Goal: Task Accomplishment & Management: Use online tool/utility

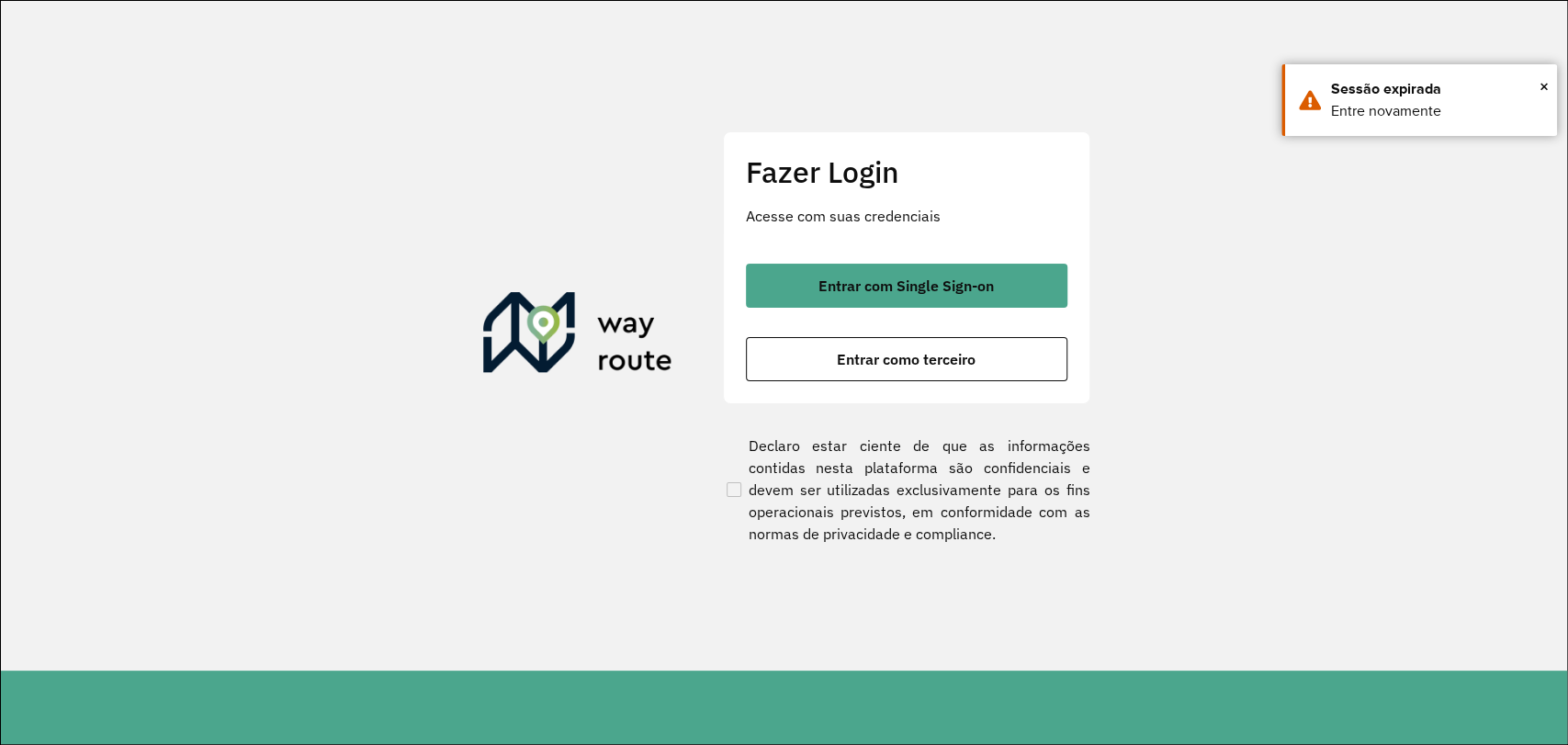
click at [939, 308] on div "Entrar com Single Sign-on Entrar como terceiro" at bounding box center [907, 322] width 321 height 118
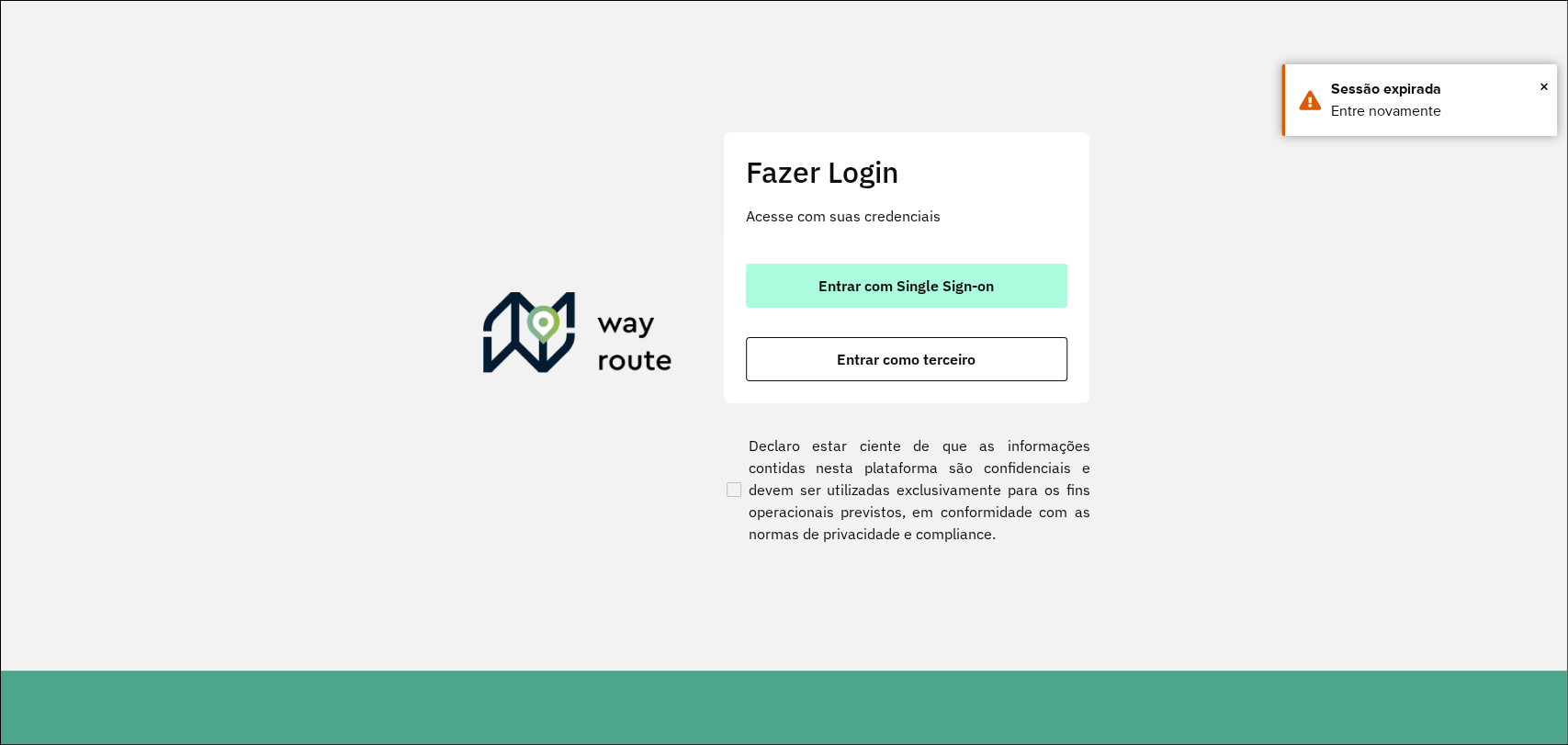
click at [939, 294] on button "Entrar com Single Sign-on" at bounding box center [907, 285] width 321 height 44
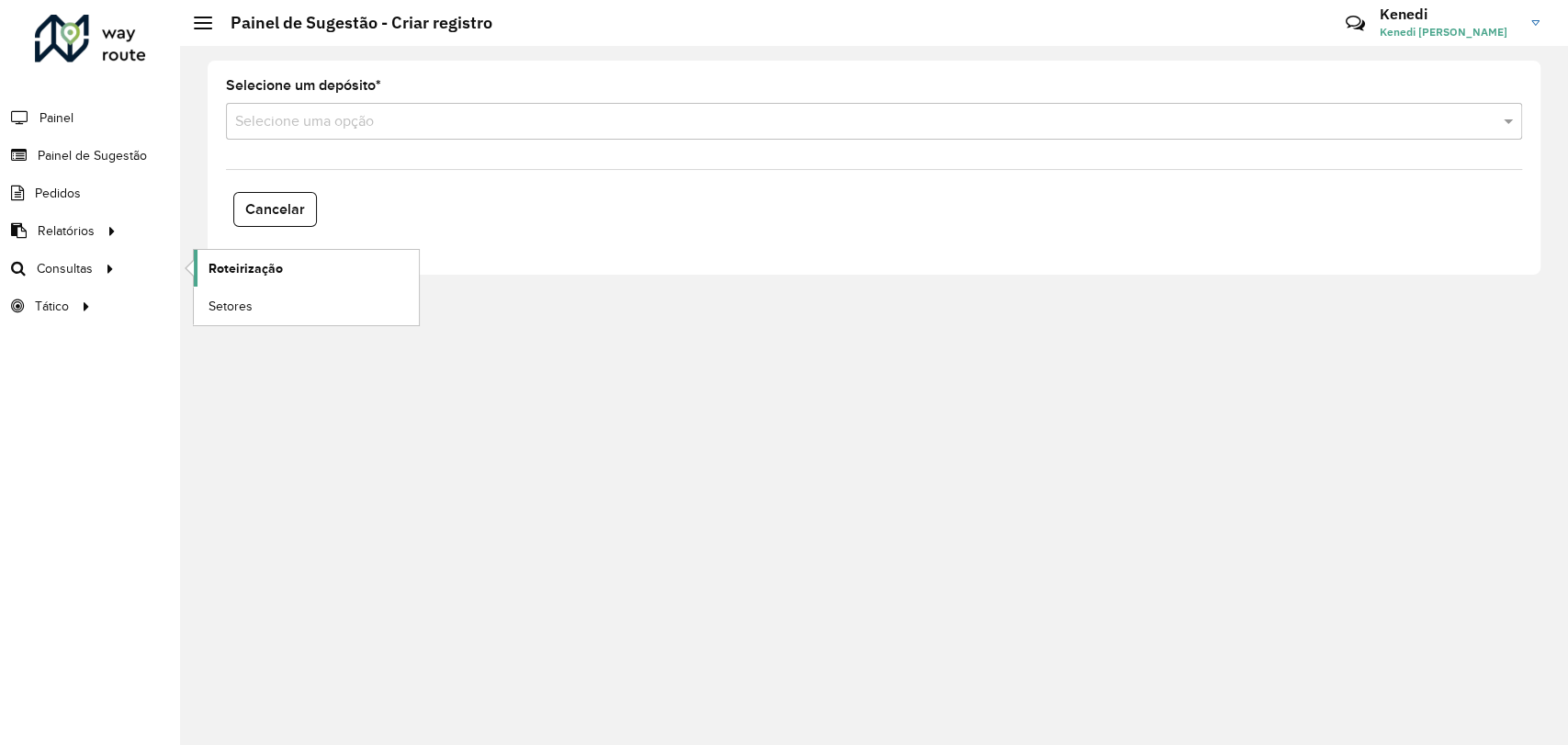
click at [235, 271] on span "Roteirização" at bounding box center [245, 268] width 74 height 20
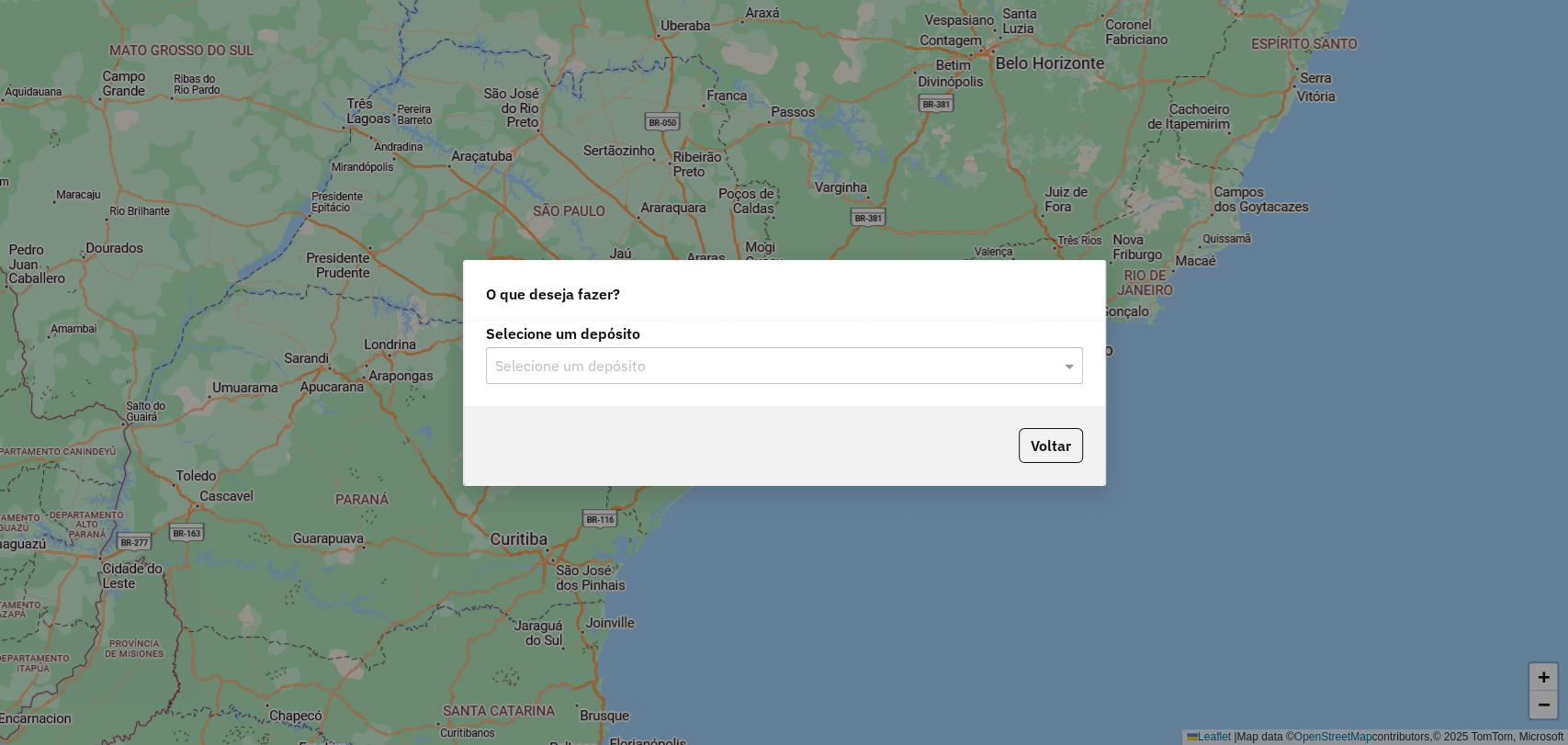
click at [919, 369] on input "text" at bounding box center [765, 367] width 542 height 22
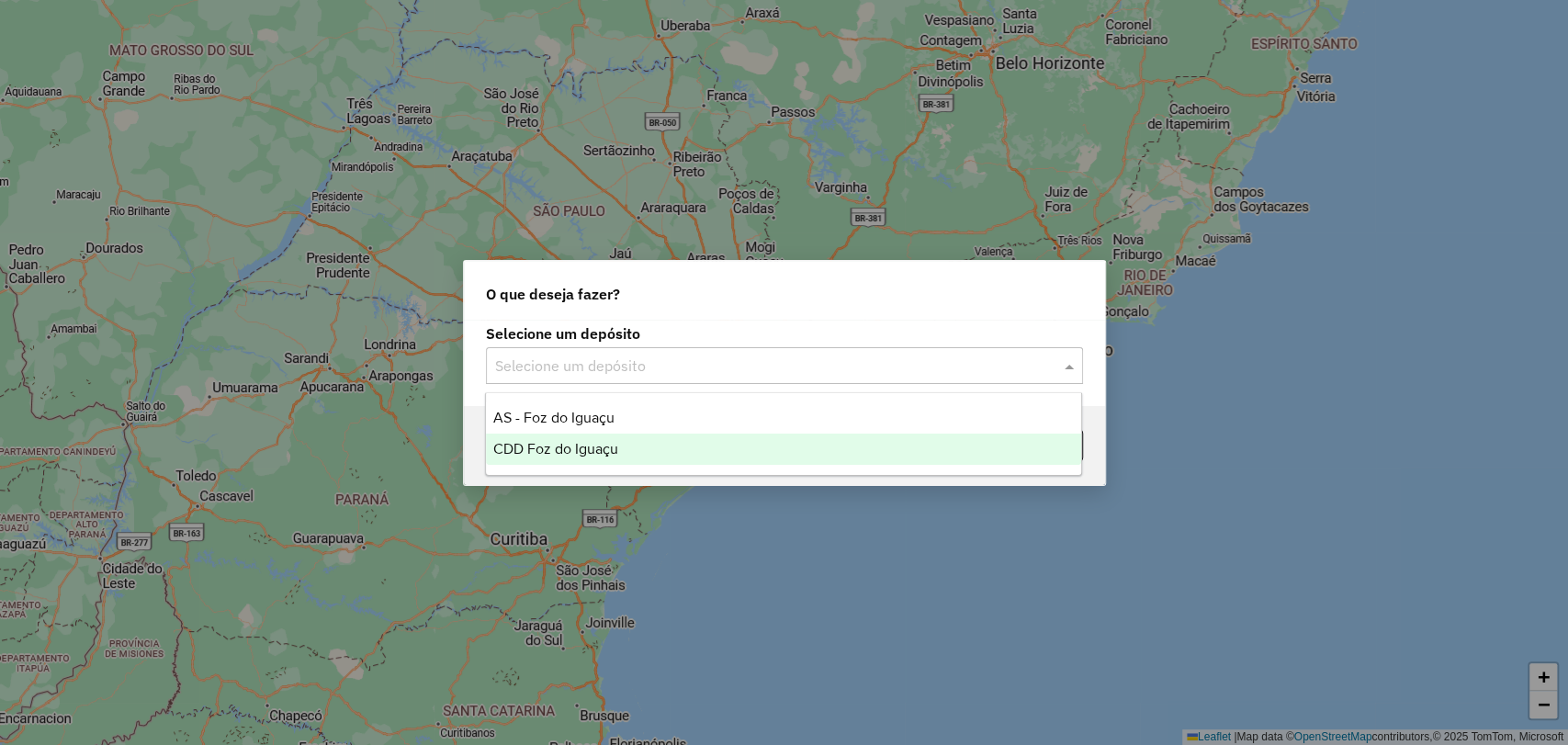
click at [559, 451] on span "CDD Foz do Iguaçu" at bounding box center [555, 449] width 124 height 16
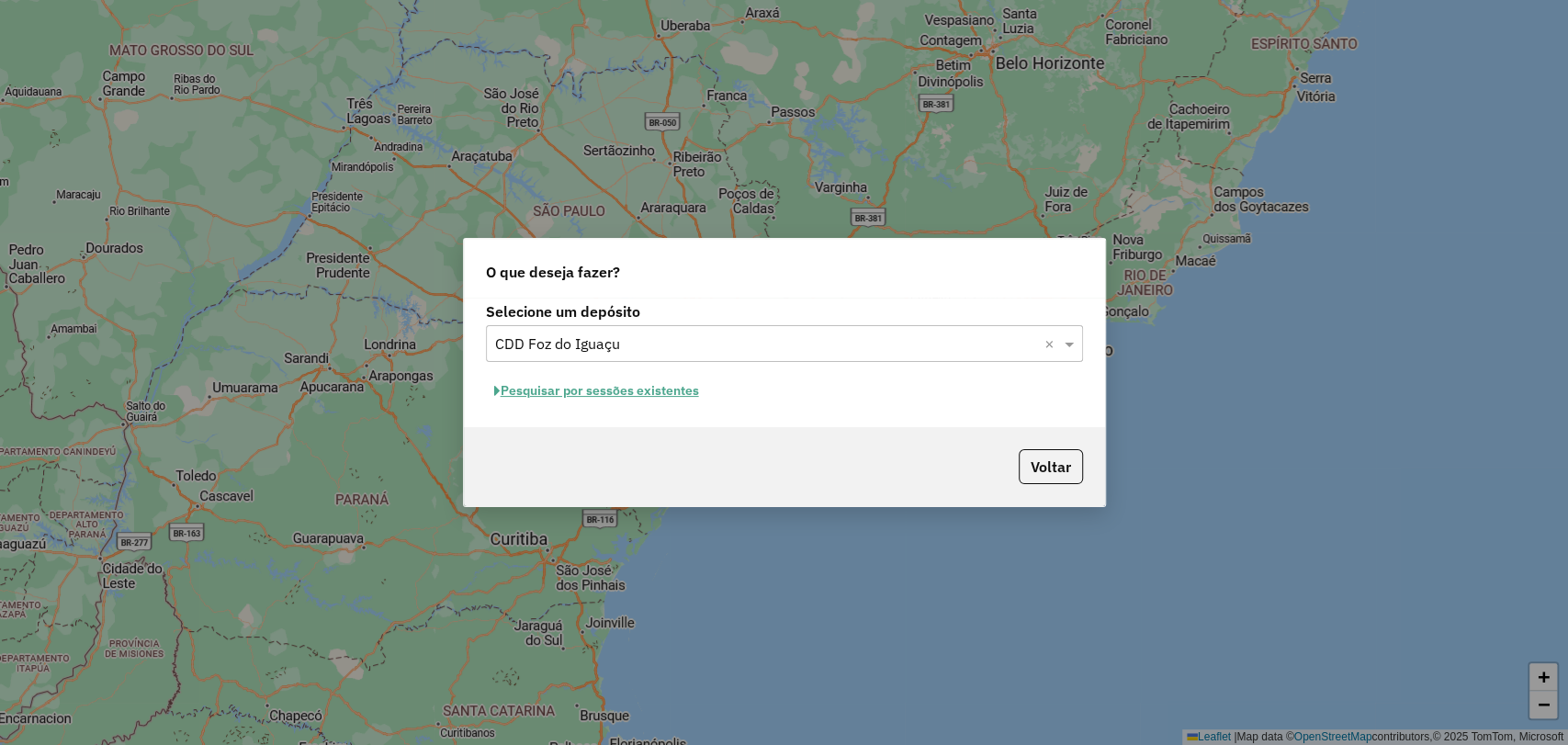
click at [598, 387] on button "Pesquisar por sessões existentes" at bounding box center [596, 390] width 221 height 29
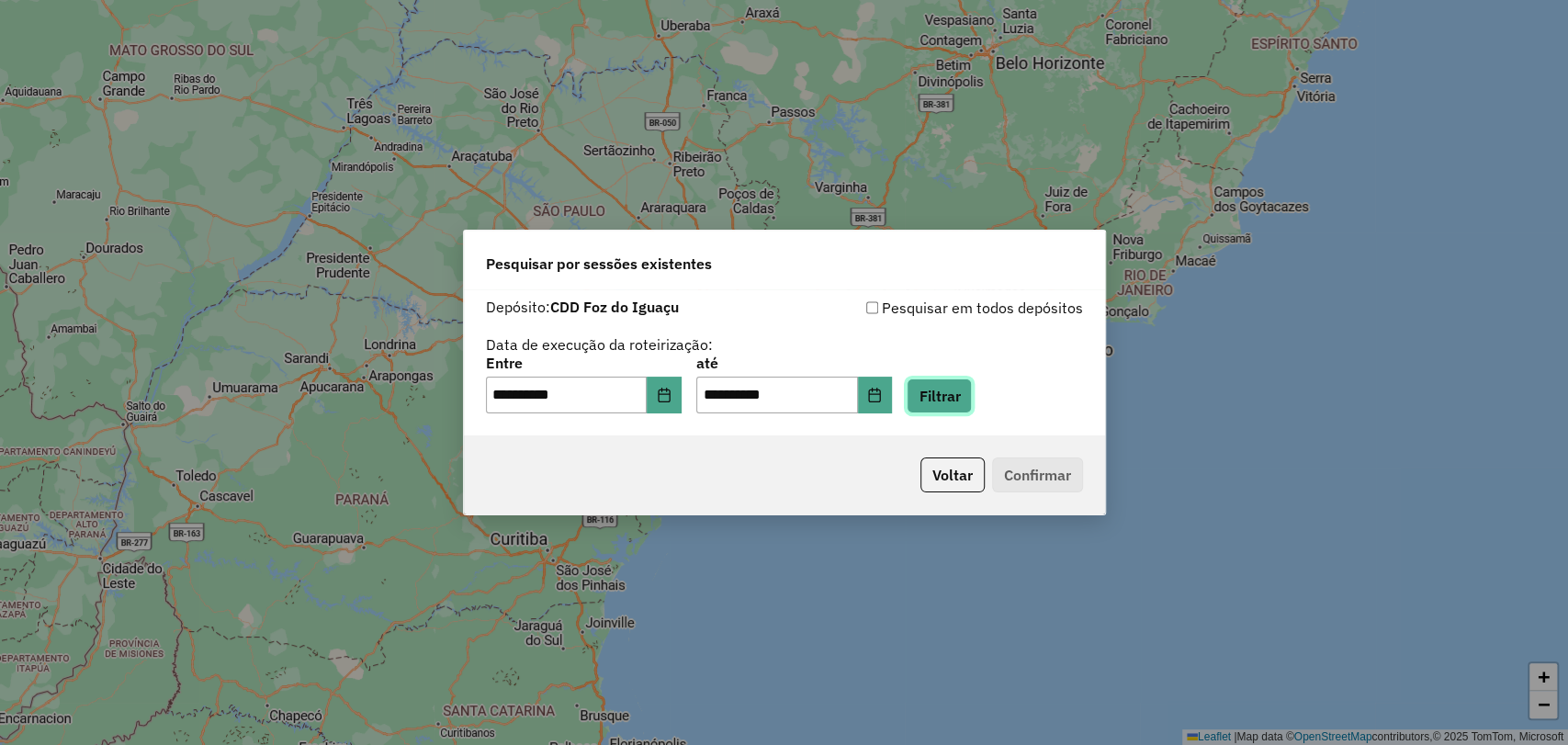
click at [960, 392] on button "Filtrar" at bounding box center [939, 396] width 65 height 35
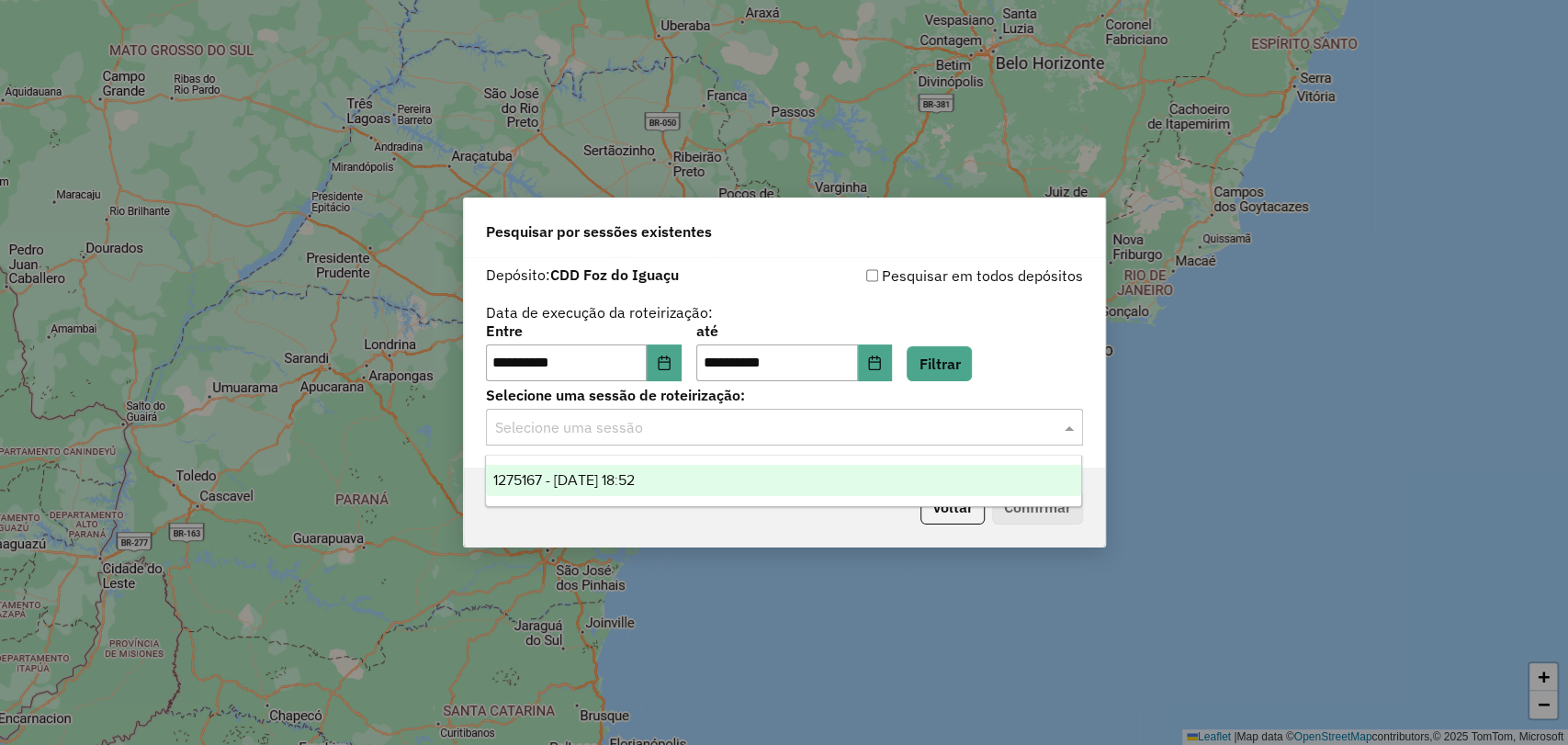
click at [961, 435] on input "text" at bounding box center [765, 428] width 542 height 22
click at [623, 468] on div "1275167 - 13/09/2025 18:52" at bounding box center [783, 480] width 595 height 32
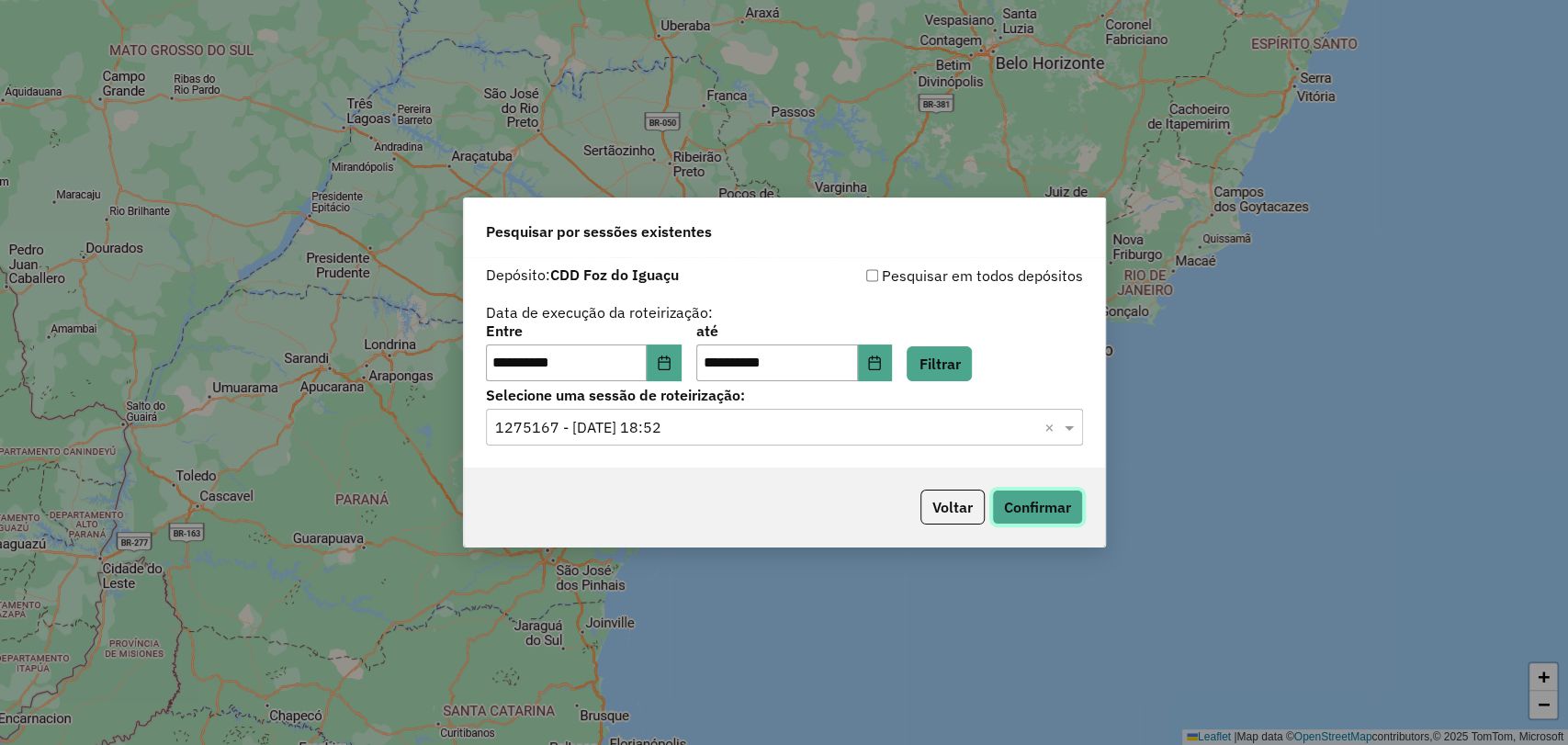
click at [1055, 503] on button "Confirmar" at bounding box center [1038, 507] width 91 height 35
click at [1109, 42] on div "**********" at bounding box center [784, 372] width 1568 height 745
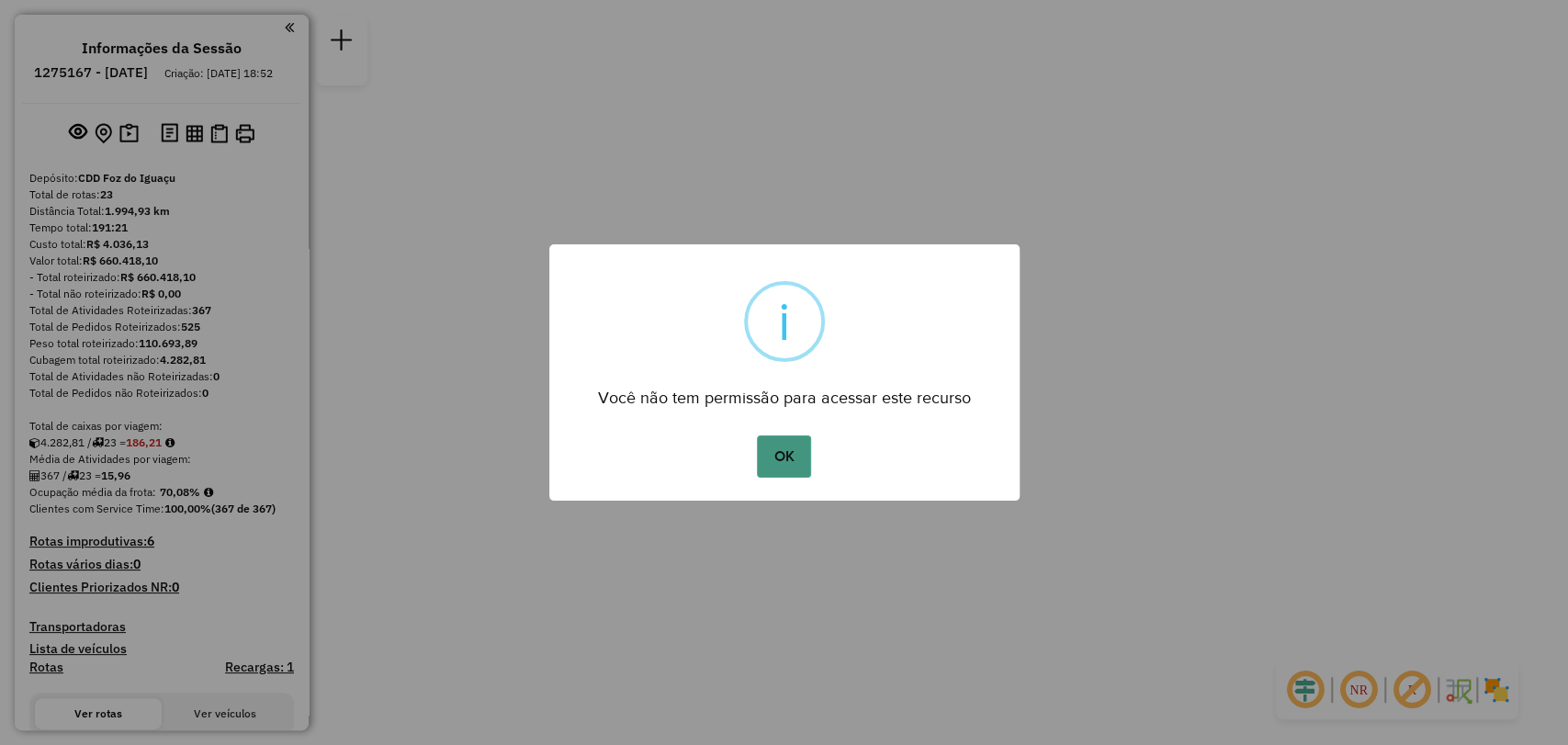
click at [779, 448] on button "OK" at bounding box center [784, 456] width 54 height 42
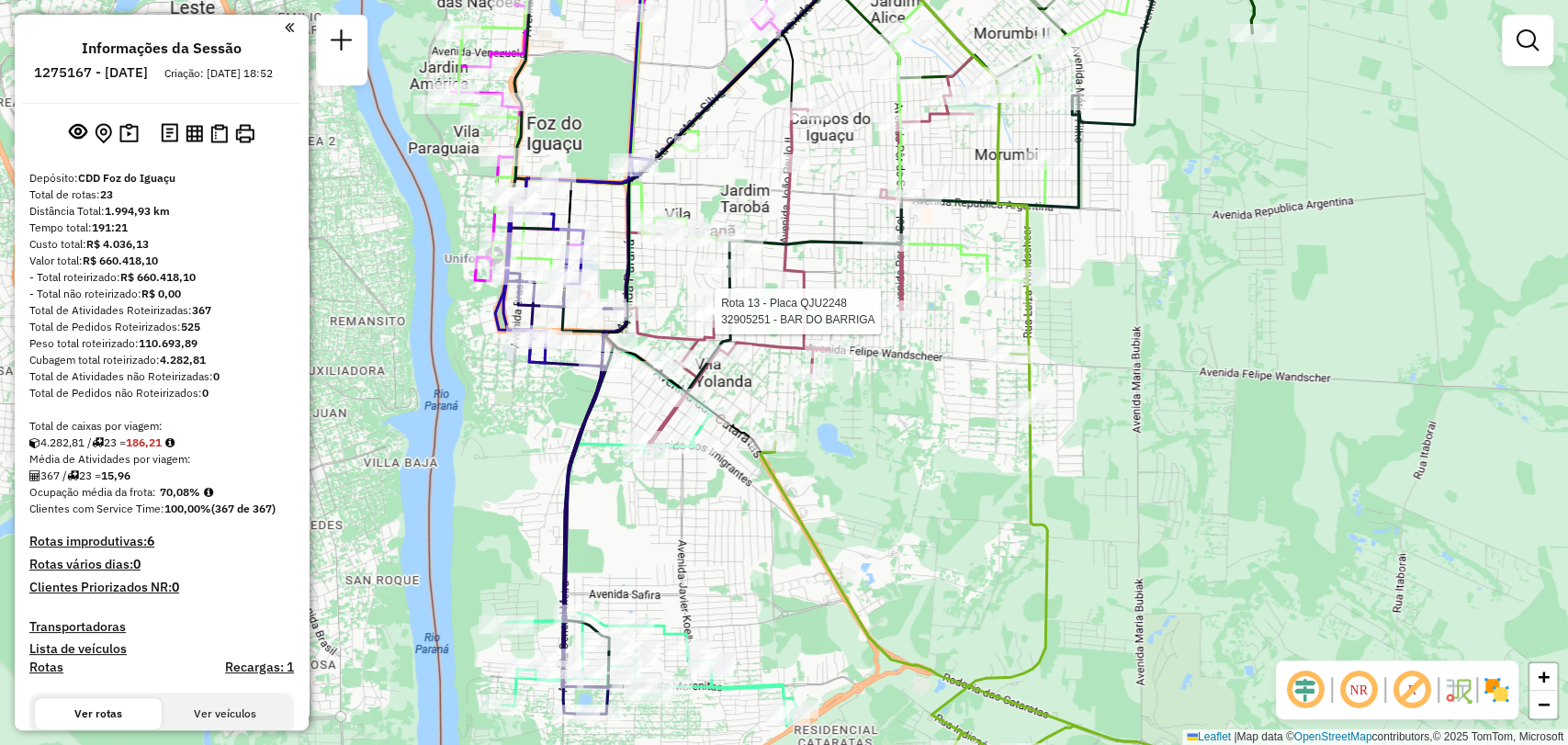
select select "**********"
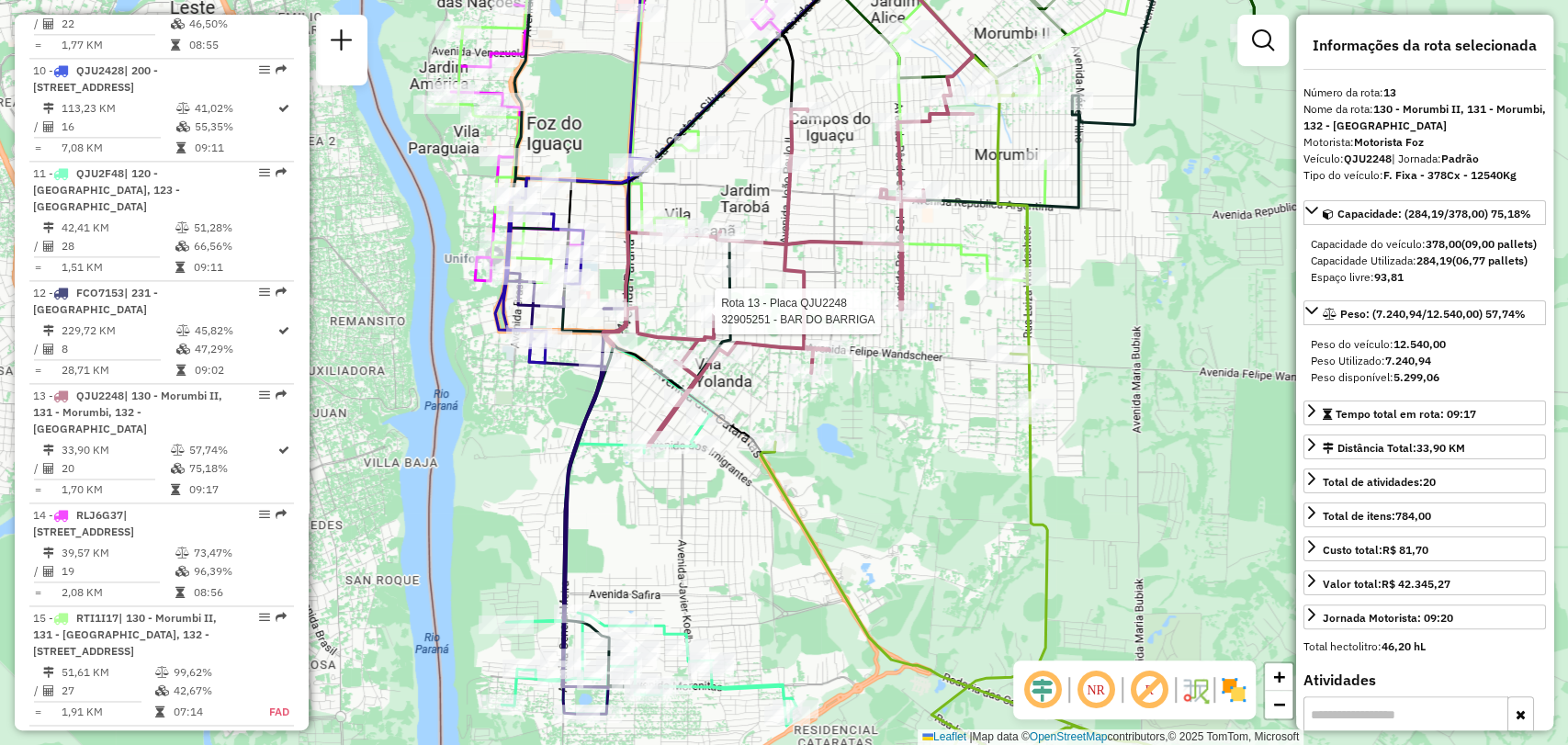
scroll to position [2002, 0]
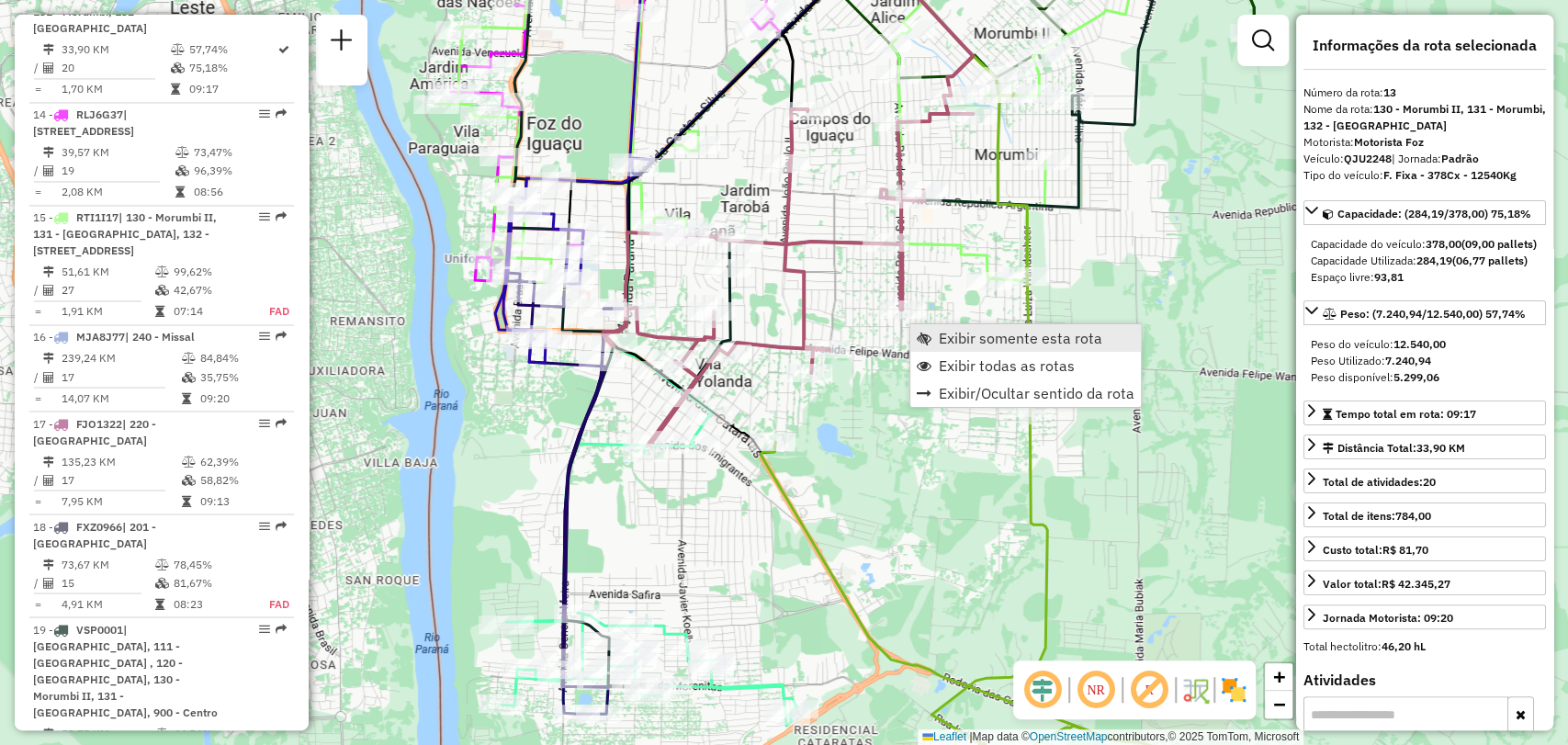
click at [956, 339] on span "Exibir somente esta rota" at bounding box center [1020, 338] width 163 height 15
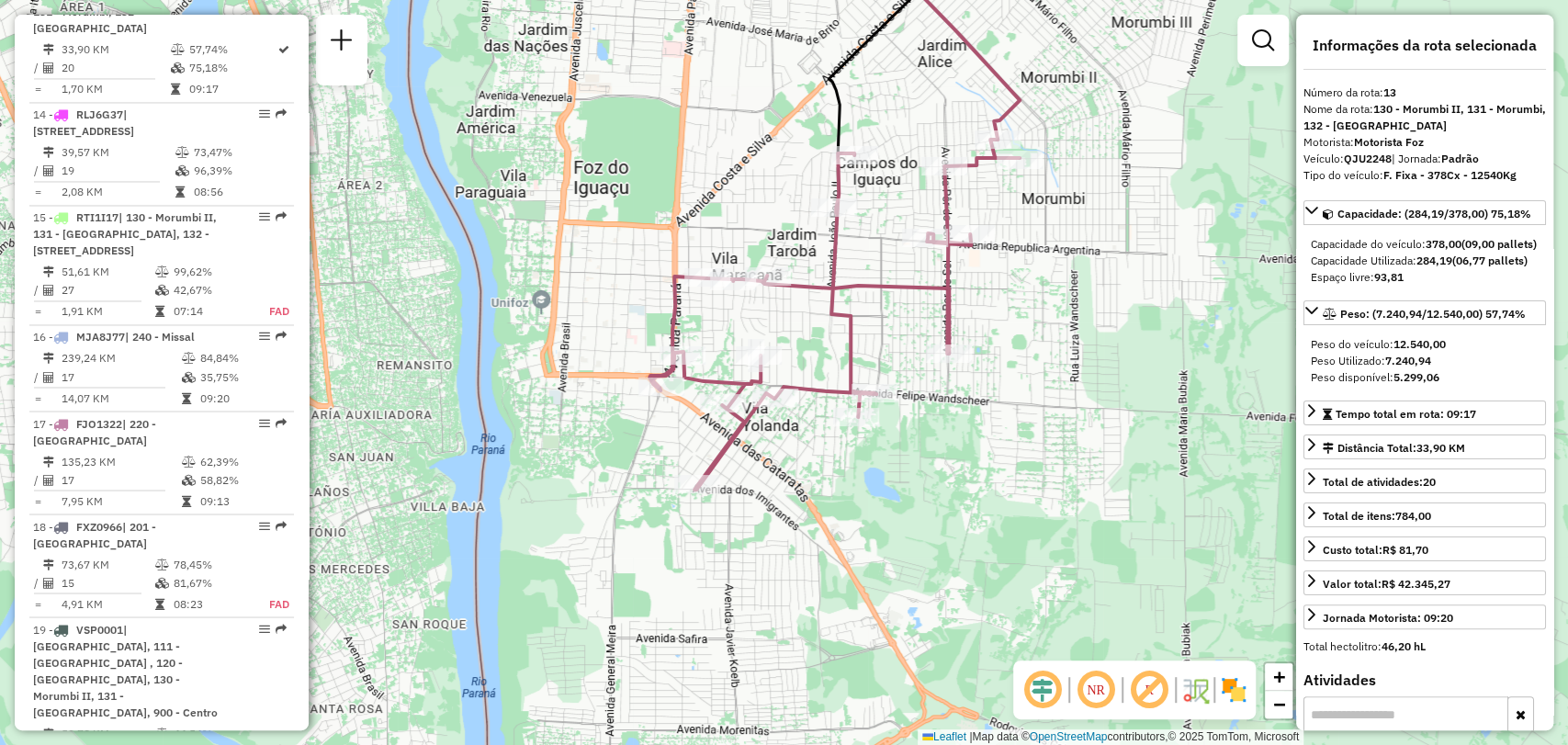
drag, startPoint x: 1042, startPoint y: 362, endPoint x: 1082, endPoint y: 288, distance: 84.1
click at [1082, 288] on div "Janela de atendimento Grade de atendimento Capacidade Transportadoras Veículos …" at bounding box center [784, 372] width 1568 height 745
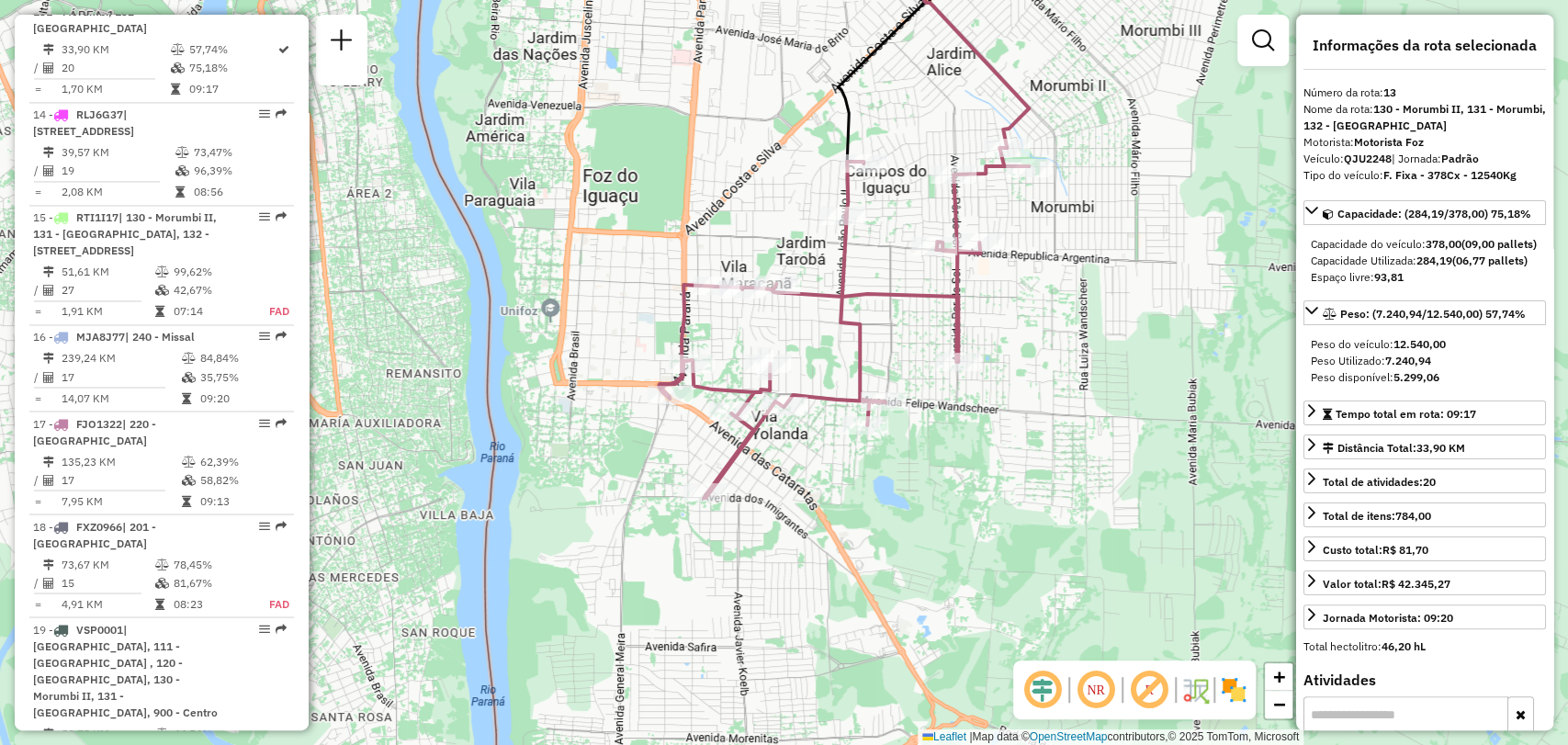
drag, startPoint x: 1043, startPoint y: 366, endPoint x: 1067, endPoint y: 395, distance: 37.6
click at [1067, 395] on div "Janela de atendimento Grade de atendimento Capacidade Transportadoras Veículos …" at bounding box center [784, 372] width 1568 height 745
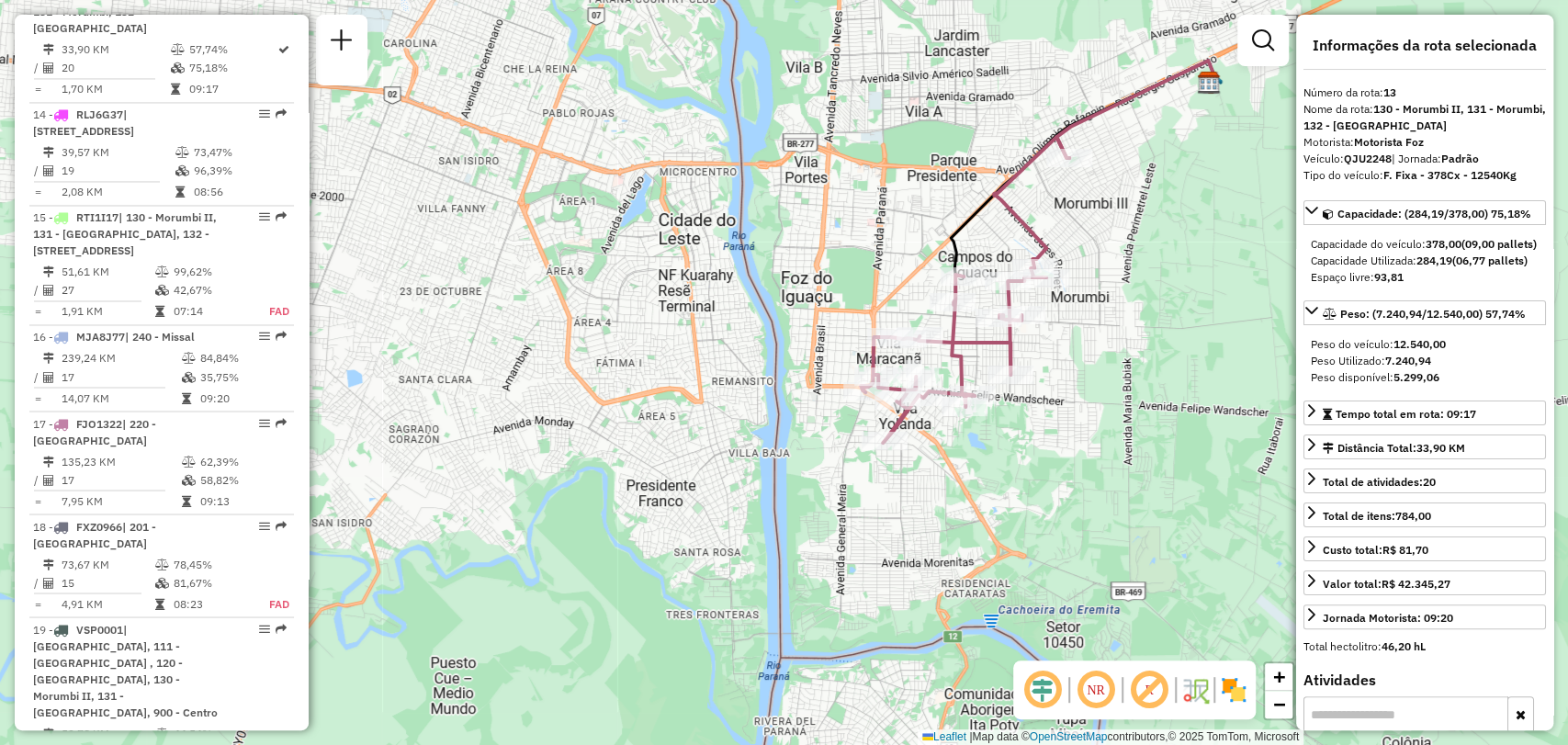
drag, startPoint x: 990, startPoint y: 507, endPoint x: 1002, endPoint y: 489, distance: 21.6
click at [1002, 489] on div "Janela de atendimento Grade de atendimento Capacidade Transportadoras Veículos …" at bounding box center [784, 372] width 1568 height 745
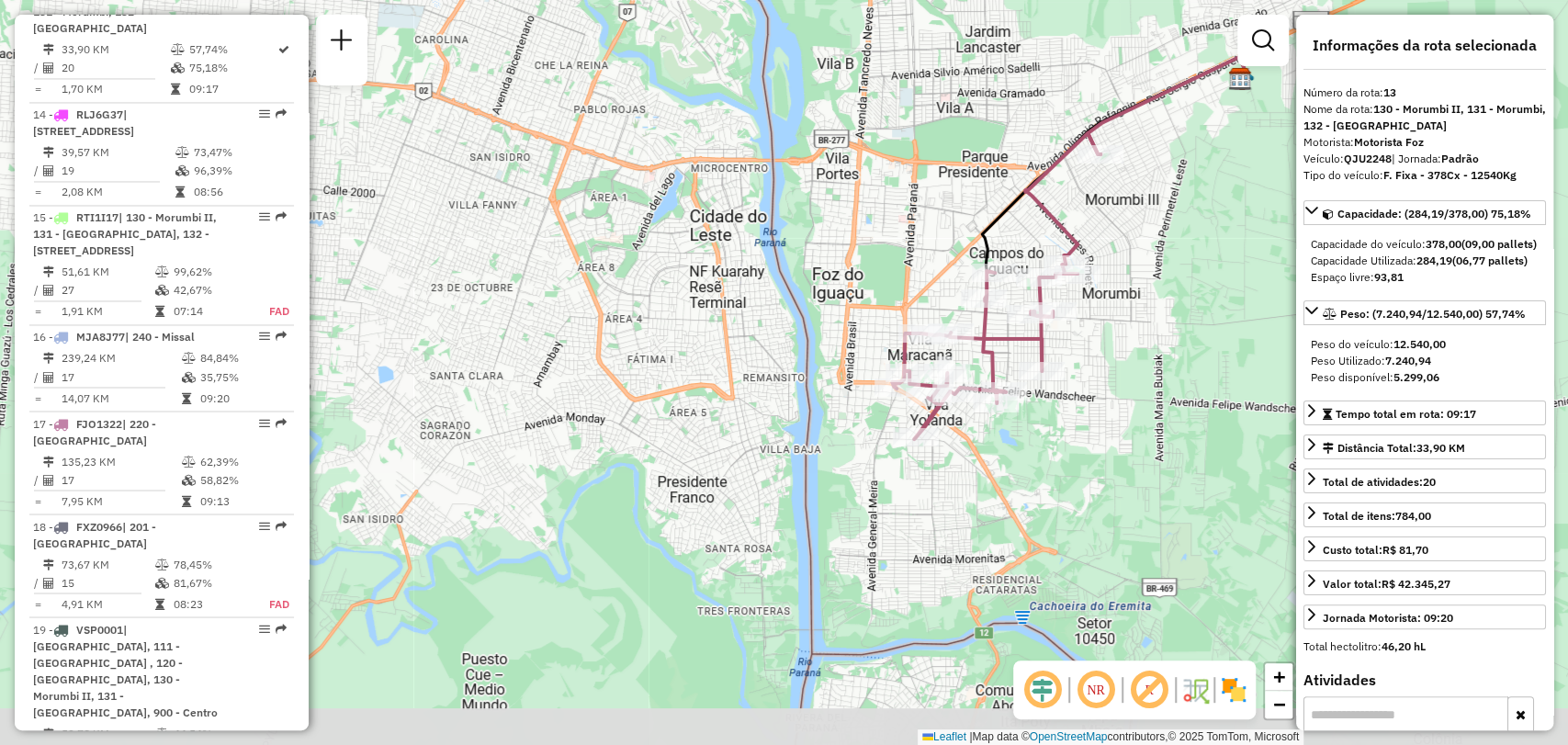
drag, startPoint x: 1074, startPoint y: 362, endPoint x: 1131, endPoint y: 288, distance: 93.4
click at [1130, 289] on div "Janela de atendimento Grade de atendimento Capacidade Transportadoras Veículos …" at bounding box center [784, 372] width 1568 height 745
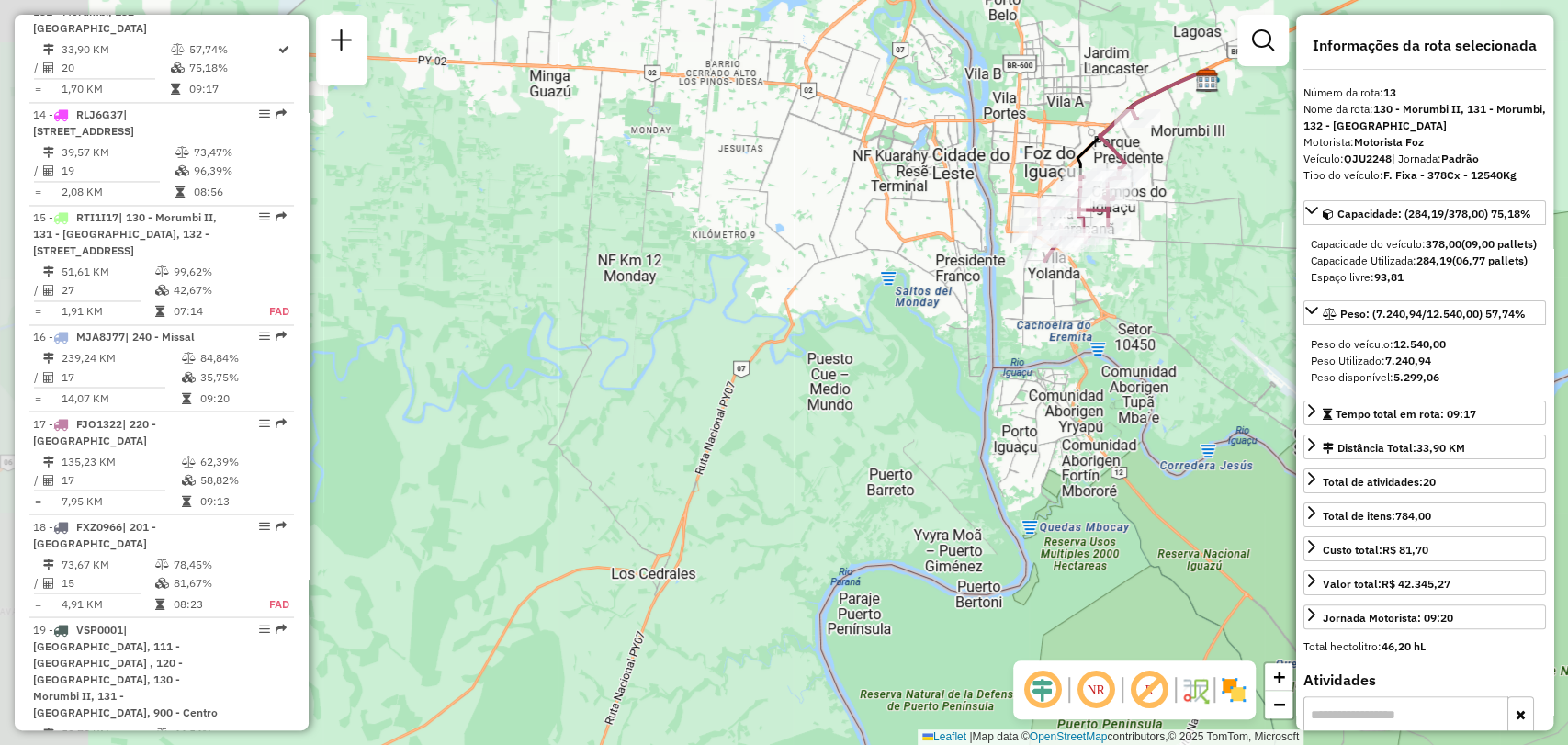
drag, startPoint x: 1156, startPoint y: 137, endPoint x: 1201, endPoint y: 137, distance: 45.0
click at [1131, 151] on div "Janela de atendimento Grade de atendimento Capacidade Transportadoras Veículos …" at bounding box center [784, 372] width 1568 height 745
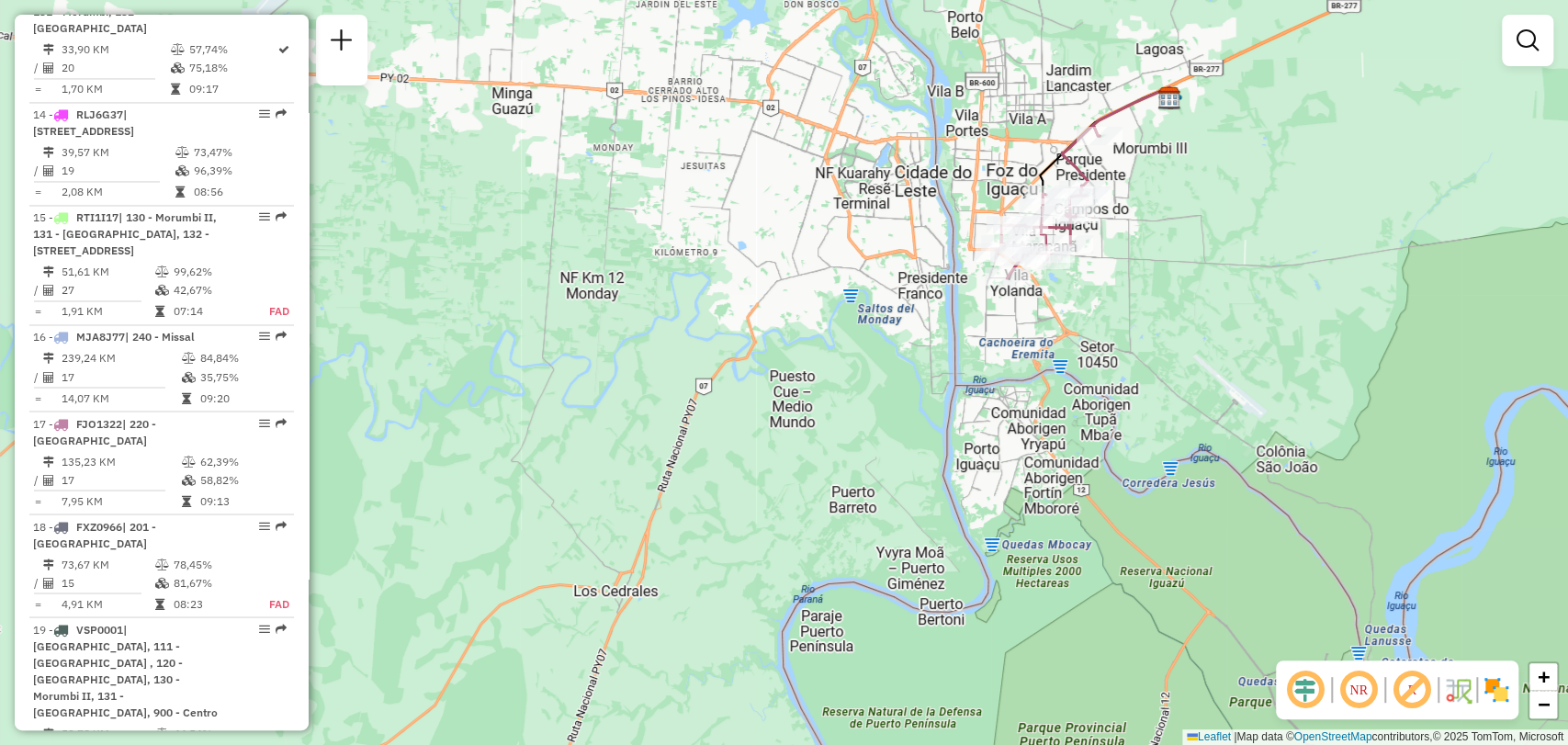
drag, startPoint x: 1222, startPoint y: 140, endPoint x: 1147, endPoint y: 165, distance: 79.1
click at [1152, 164] on div "Janela de atendimento Grade de atendimento Capacidade Transportadoras Veículos …" at bounding box center [784, 372] width 1568 height 745
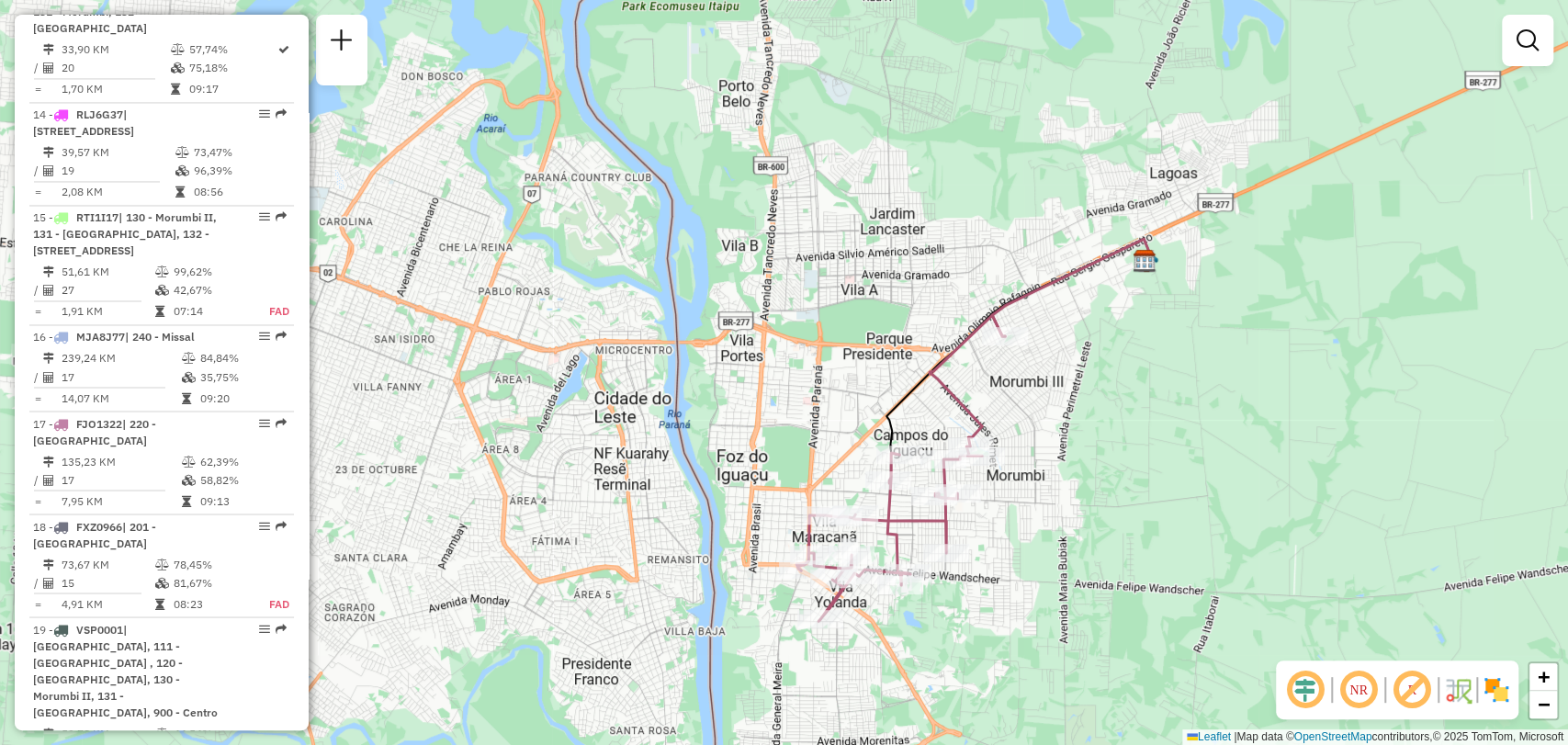
drag, startPoint x: 1105, startPoint y: 149, endPoint x: 1135, endPoint y: 320, distance: 173.6
click at [1135, 320] on div "Janela de atendimento Grade de atendimento Capacidade Transportadoras Veículos …" at bounding box center [784, 372] width 1568 height 745
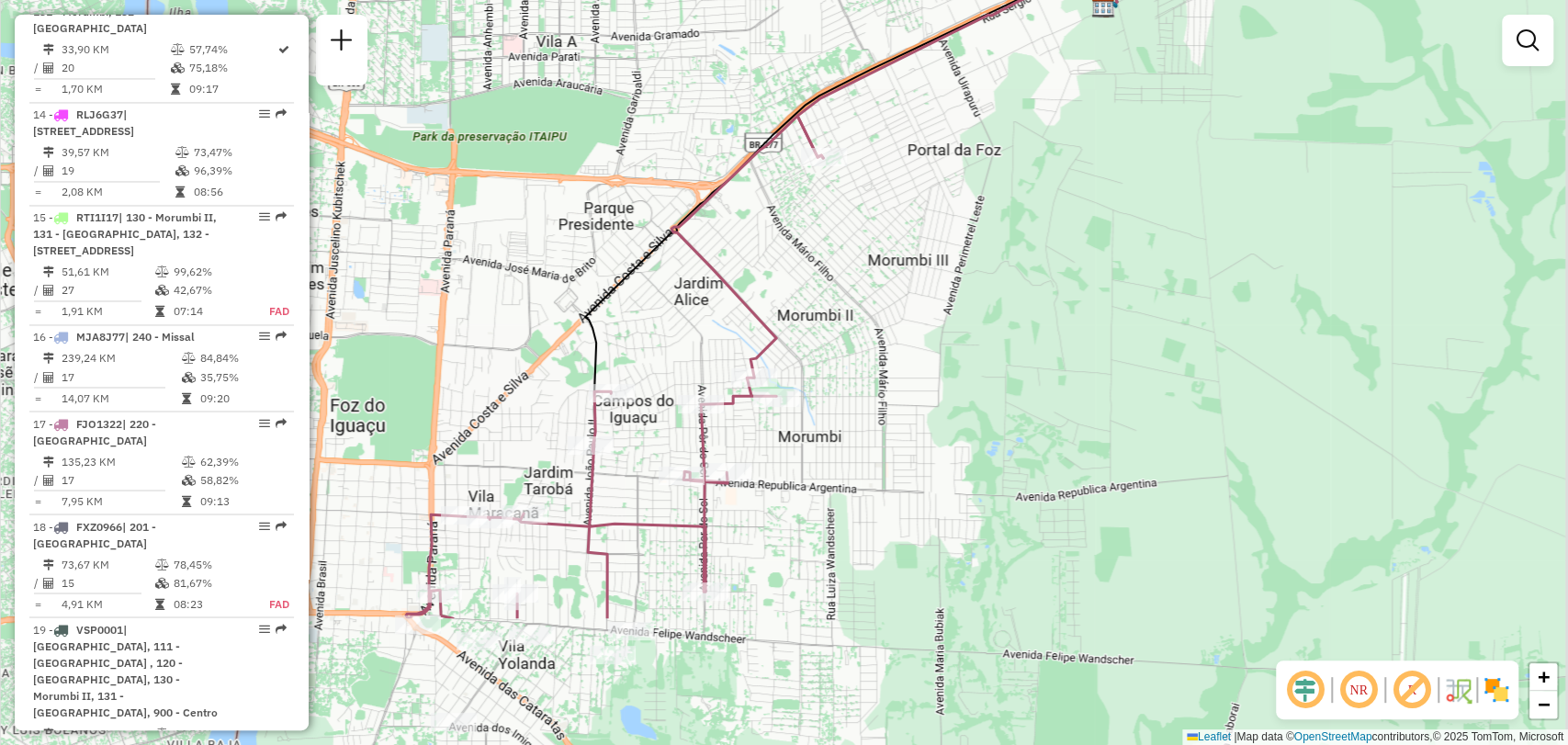
drag, startPoint x: 1088, startPoint y: 319, endPoint x: 1033, endPoint y: 120, distance: 206.5
click at [1033, 119] on div "Janela de atendimento Grade de atendimento Capacidade Transportadoras Veículos …" at bounding box center [784, 372] width 1568 height 745
click at [1548, 698] on span "−" at bounding box center [1543, 704] width 12 height 23
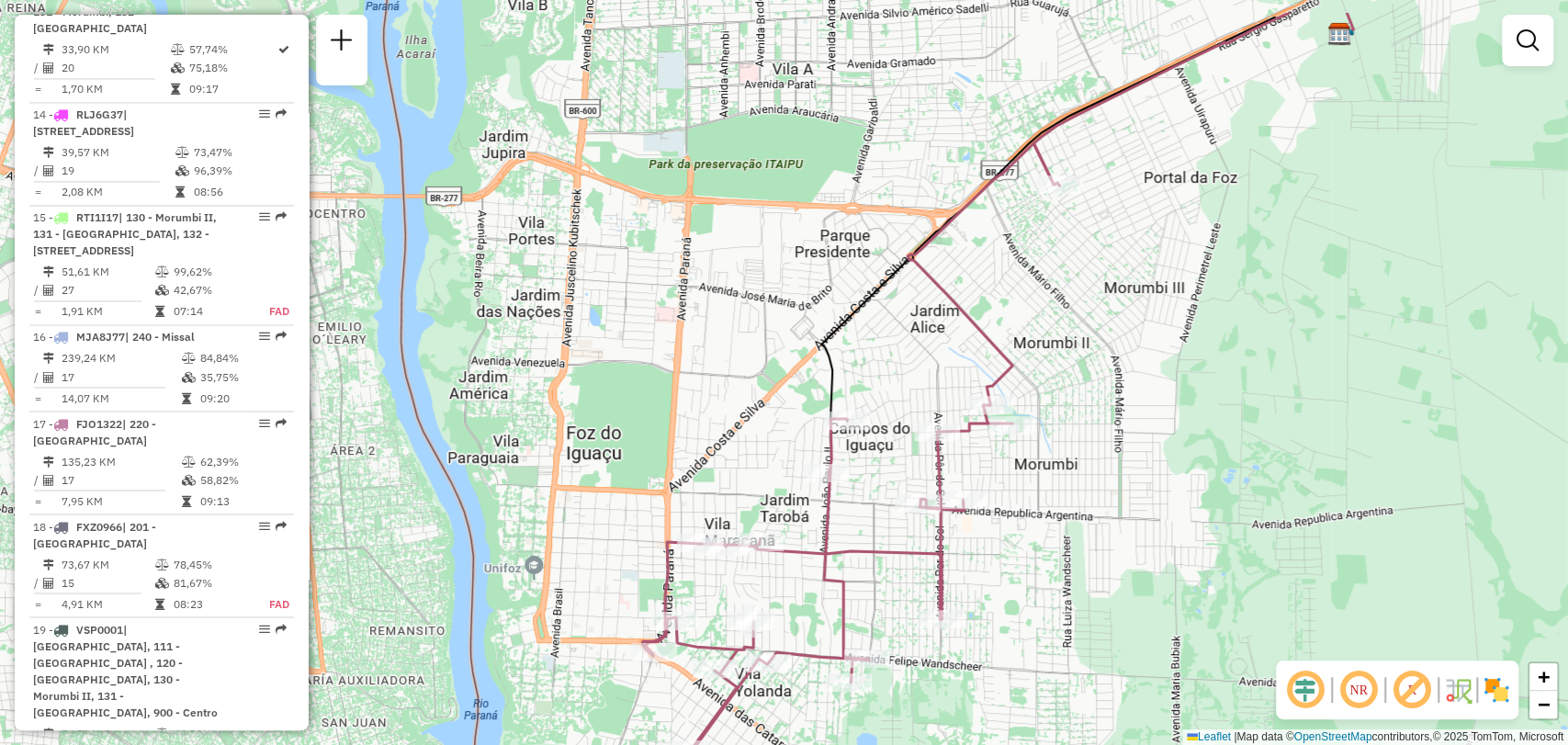
drag, startPoint x: 962, startPoint y: 408, endPoint x: 1435, endPoint y: 495, distance: 480.9
click at [1435, 495] on div "Janela de atendimento Grade de atendimento Capacidade Transportadoras Veículos …" at bounding box center [784, 372] width 1568 height 745
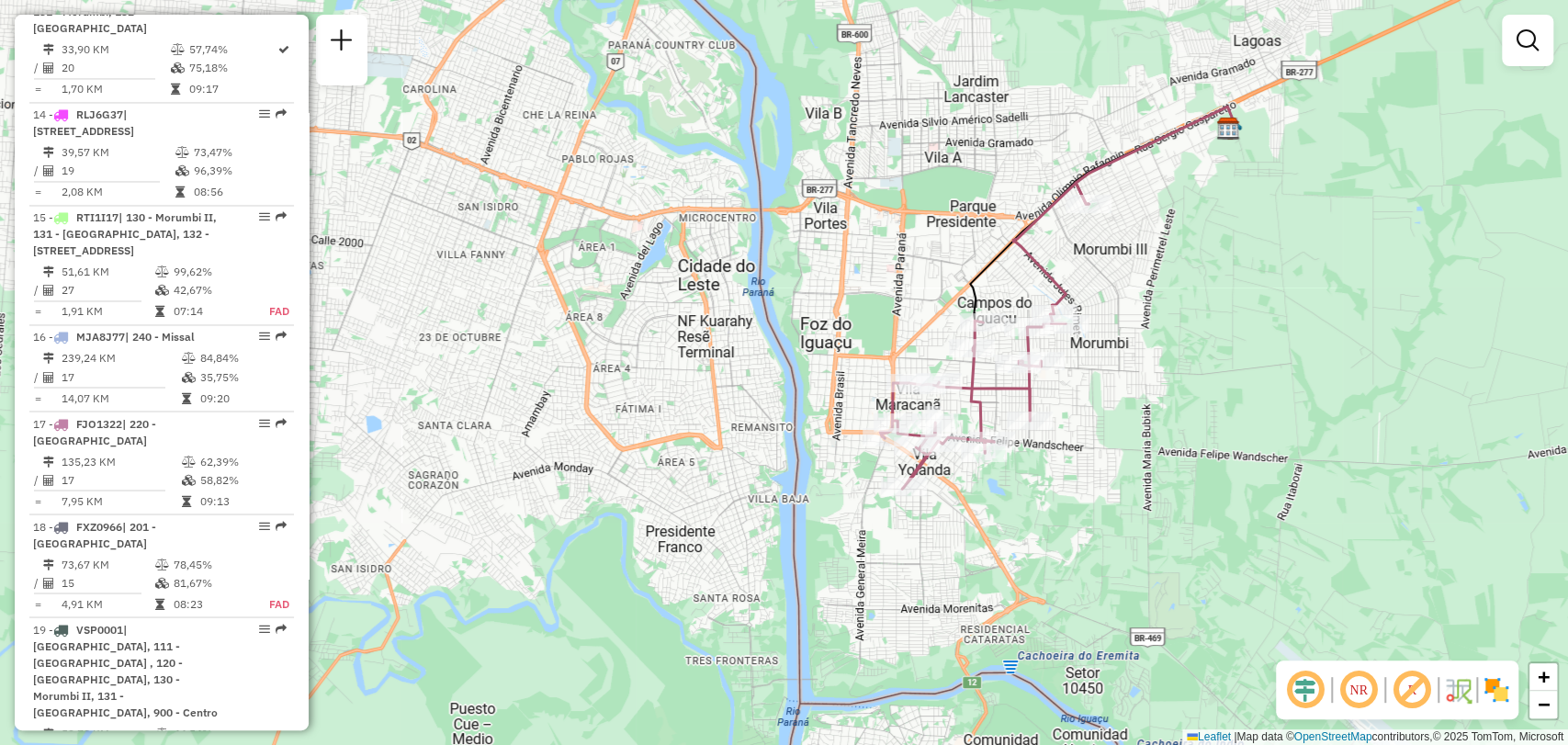
drag, startPoint x: 943, startPoint y: 537, endPoint x: 960, endPoint y: 508, distance: 33.6
click at [960, 508] on div "Janela de atendimento Grade de atendimento Capacidade Transportadoras Veículos …" at bounding box center [784, 372] width 1568 height 745
